Goal: Navigation & Orientation: Go to known website

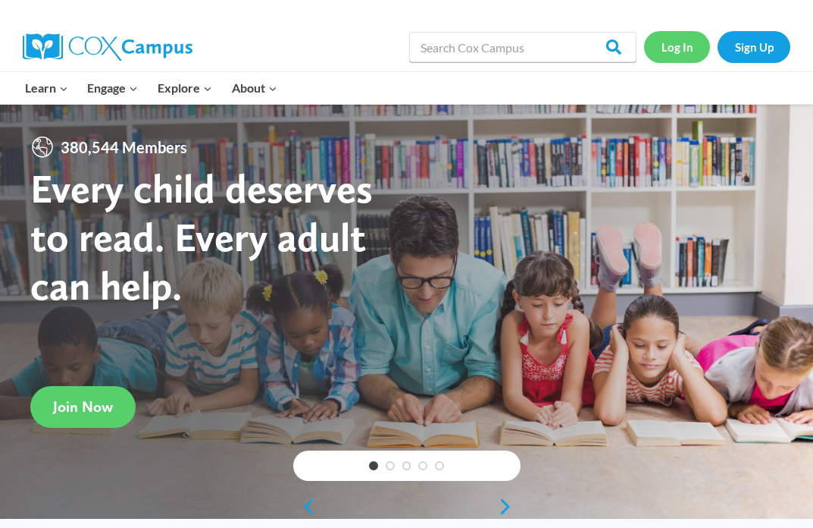
click at [675, 46] on link "Log In" at bounding box center [677, 46] width 66 height 31
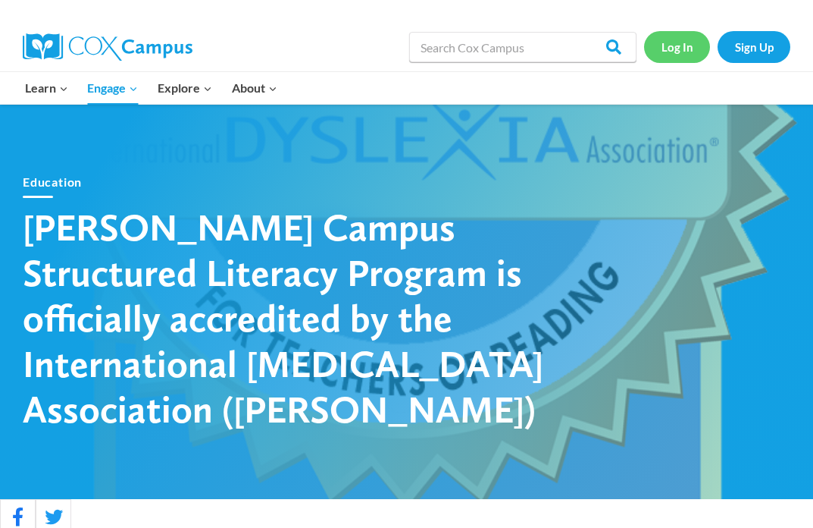
click at [688, 42] on link "Log In" at bounding box center [677, 46] width 66 height 31
